Goal: Find specific page/section: Find specific page/section

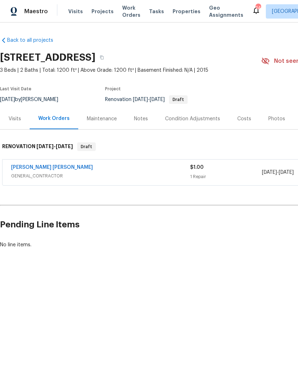
click at [193, 121] on div "Condition Adjustments" at bounding box center [192, 118] width 55 height 7
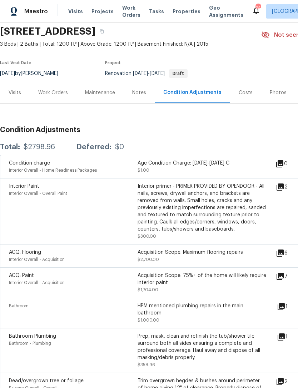
scroll to position [26, 0]
click at [241, 94] on div "Costs" at bounding box center [246, 92] width 14 height 7
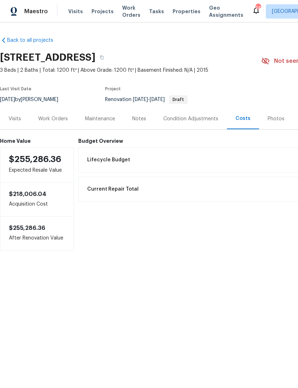
click at [53, 117] on div "Work Orders" at bounding box center [53, 118] width 30 height 7
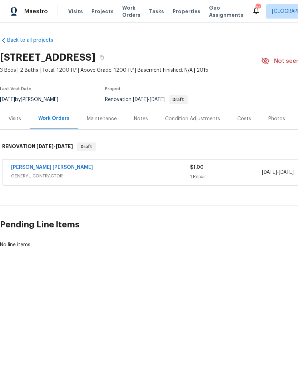
click at [12, 118] on div "Visits" at bounding box center [15, 118] width 12 height 7
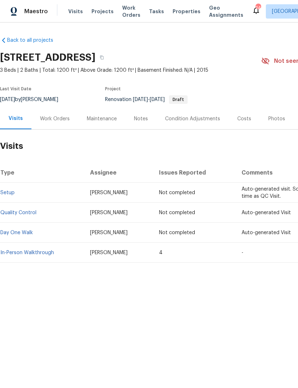
click at [46, 254] on link "In-Person Walkthrough" at bounding box center [27, 252] width 54 height 5
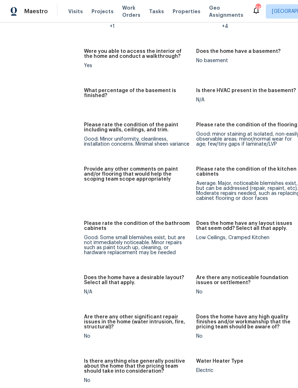
scroll to position [1180, 4]
